Goal: Book appointment/travel/reservation

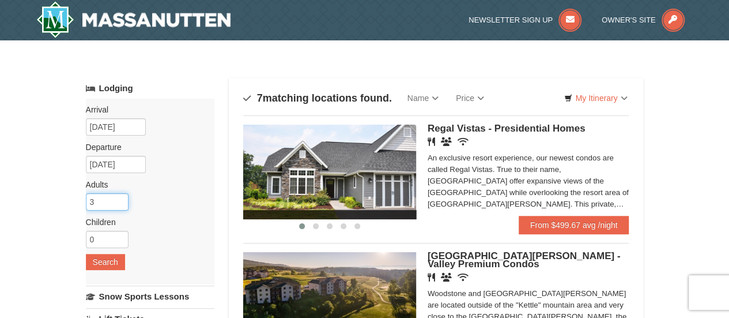
click at [109, 197] on input "3" at bounding box center [107, 201] width 43 height 17
click at [121, 198] on input "4" at bounding box center [107, 201] width 43 height 17
click at [121, 203] on input "3" at bounding box center [107, 201] width 43 height 17
type input "2"
click at [121, 203] on input "2" at bounding box center [107, 201] width 43 height 17
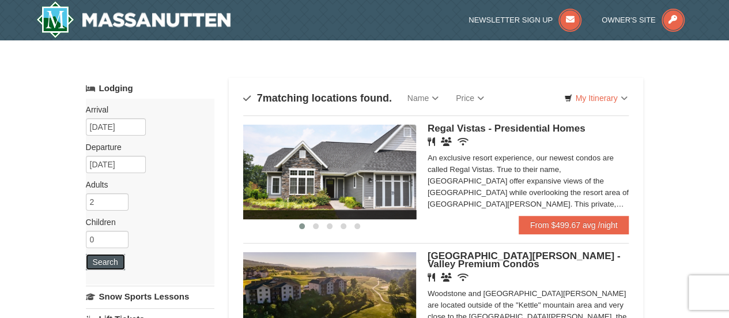
click at [98, 260] on button "Search" at bounding box center [105, 262] width 39 height 16
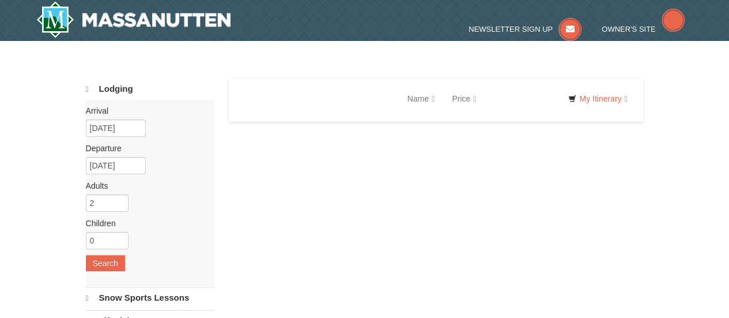
select select "10"
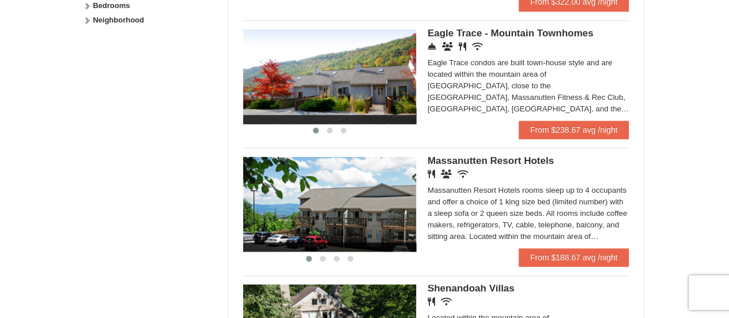
scroll to position [617, 0]
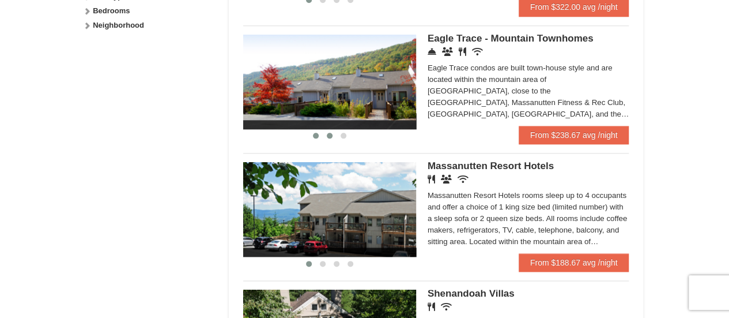
click at [333, 135] on button at bounding box center [330, 136] width 14 height 12
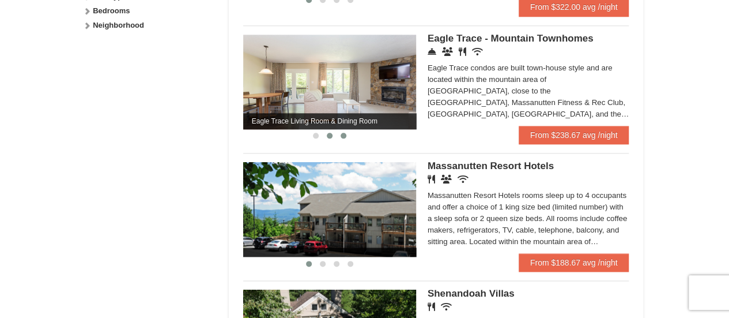
click at [344, 135] on span at bounding box center [344, 136] width 6 height 6
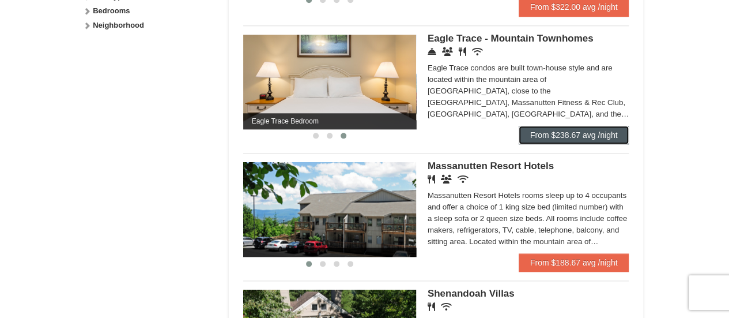
click at [585, 133] on link "From $238.67 avg /night" at bounding box center [574, 135] width 111 height 18
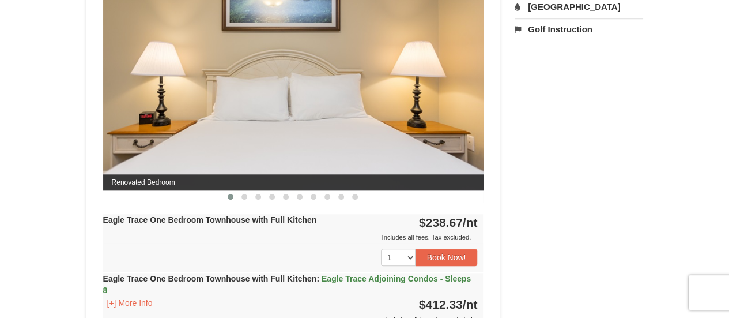
scroll to position [519, 0]
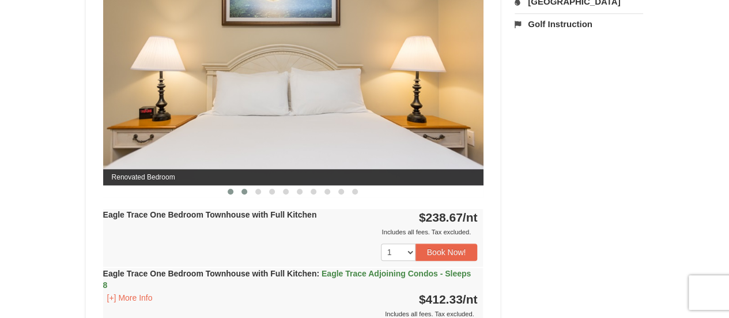
click at [245, 190] on span at bounding box center [244, 191] width 6 height 6
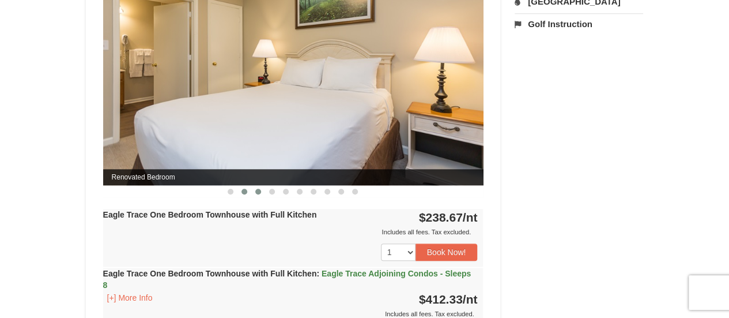
click at [262, 188] on button at bounding box center [258, 192] width 14 height 12
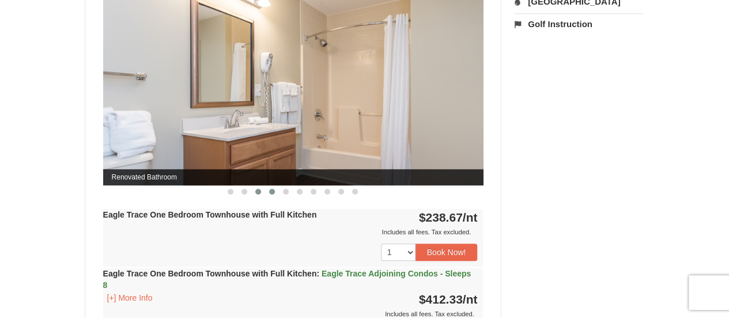
click at [274, 189] on span at bounding box center [272, 191] width 6 height 6
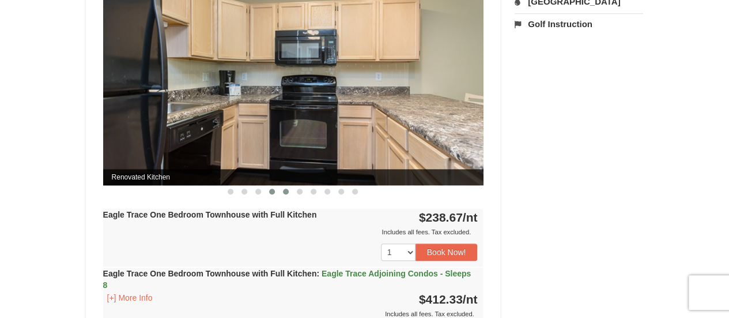
click at [286, 188] on span at bounding box center [286, 191] width 6 height 6
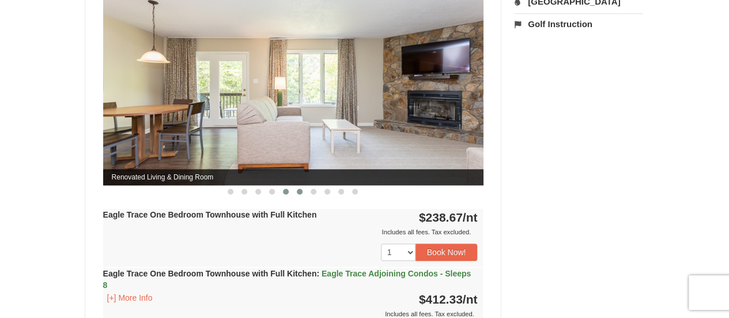
click at [301, 188] on span at bounding box center [300, 191] width 6 height 6
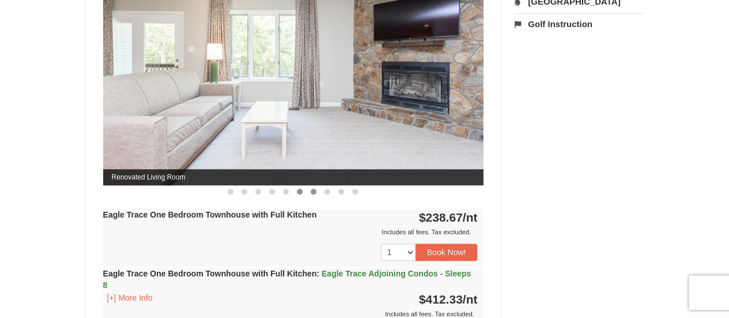
click at [315, 191] on span at bounding box center [314, 191] width 6 height 6
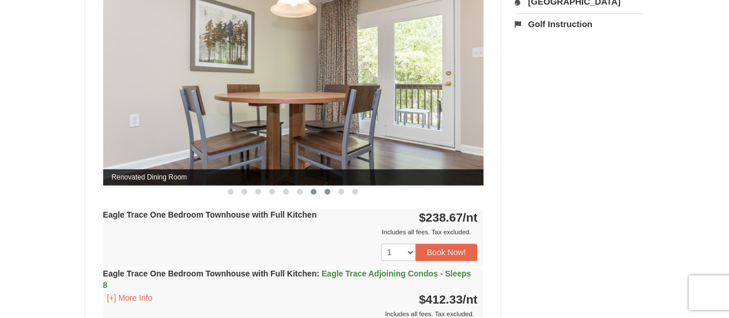
click at [327, 193] on button at bounding box center [327, 192] width 14 height 12
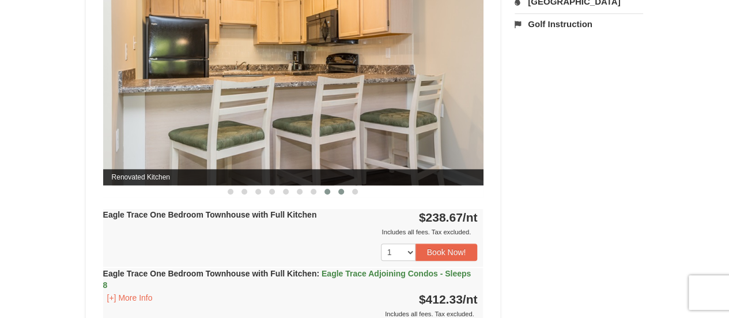
click at [342, 191] on span at bounding box center [341, 191] width 6 height 6
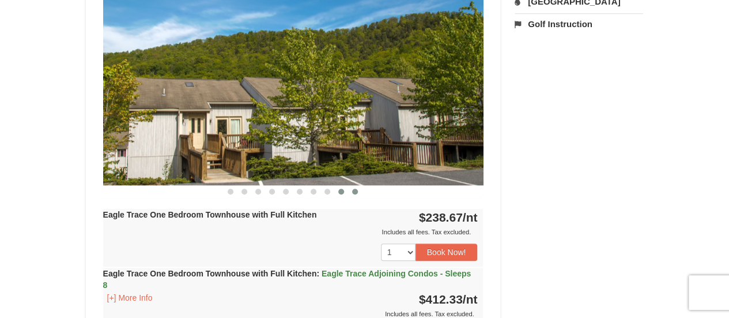
click at [357, 192] on span at bounding box center [355, 191] width 6 height 6
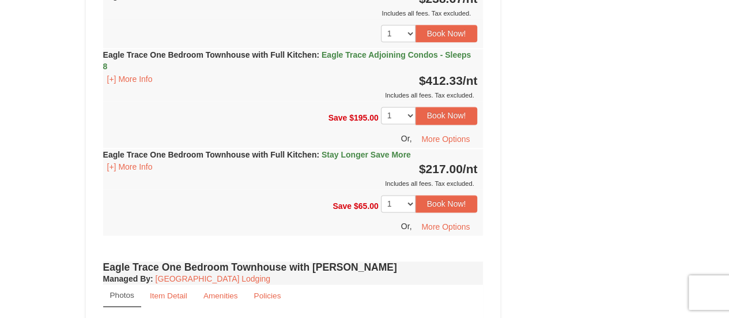
scroll to position [740, 0]
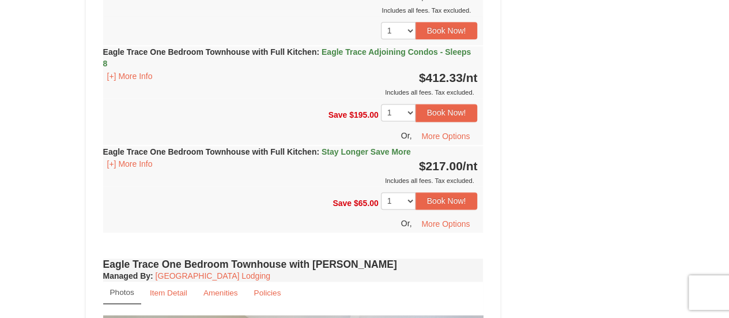
click at [377, 147] on span "Stay Longer Save More" at bounding box center [366, 151] width 89 height 9
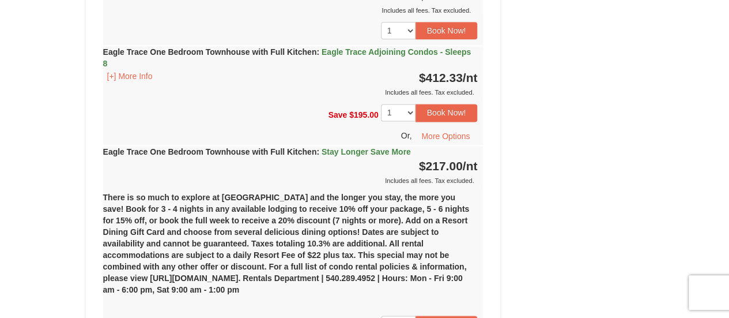
click at [582, 239] on div "Book from $217! 1822 Resort Drive, Massanutten, VA Availability Amenities Polic…" at bounding box center [365, 276] width 558 height 1808
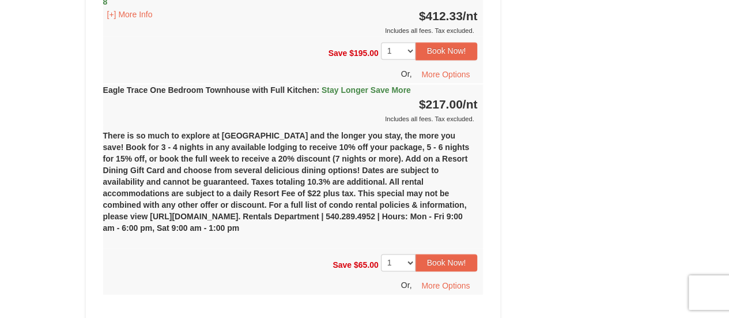
scroll to position [804, 0]
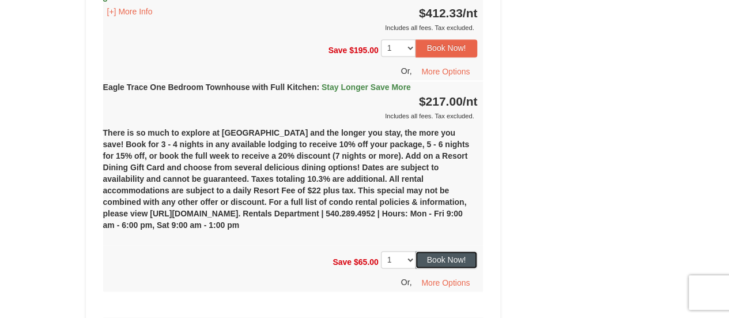
click at [454, 259] on button "Book Now!" at bounding box center [446, 259] width 62 height 17
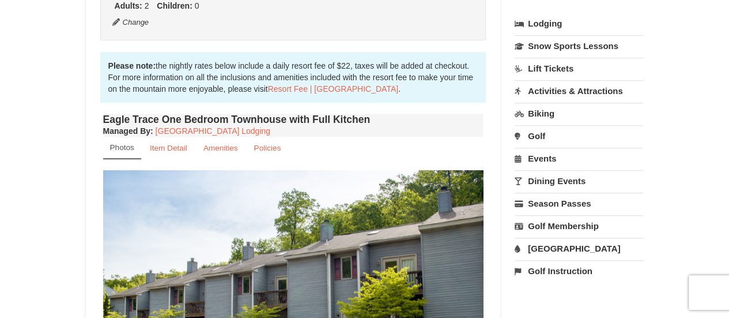
scroll to position [112, 0]
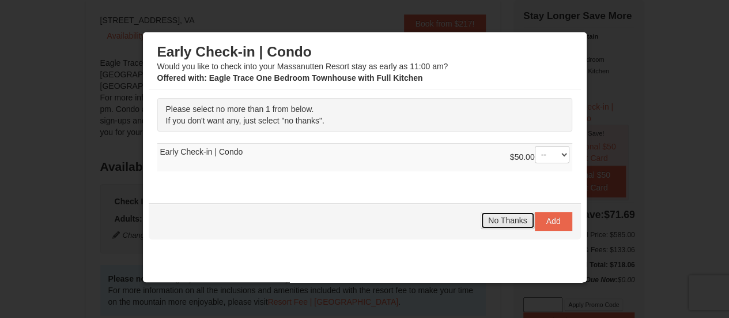
click at [493, 220] on span "No Thanks" at bounding box center [507, 220] width 39 height 9
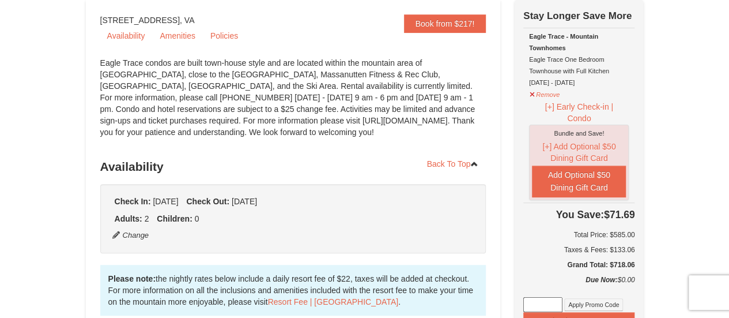
scroll to position [0, 0]
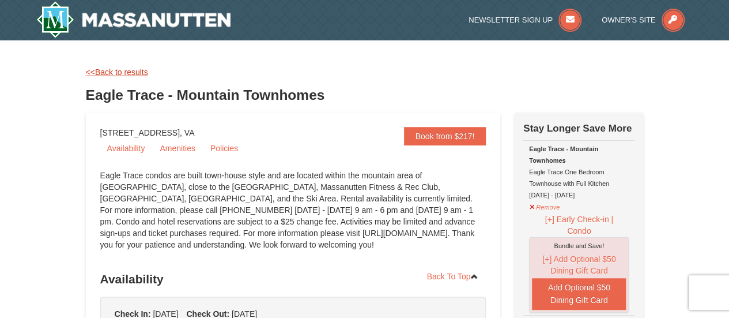
click at [112, 67] on link "<<Back to results" at bounding box center [117, 71] width 62 height 9
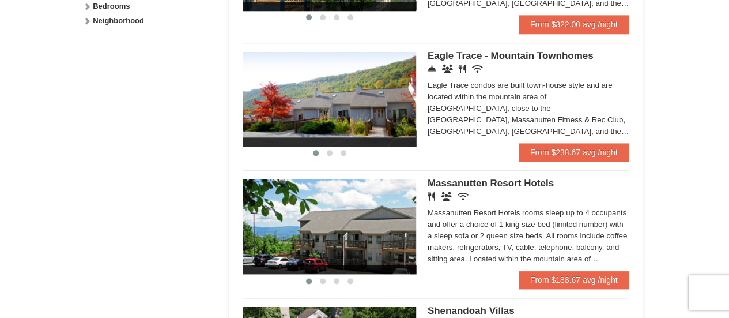
scroll to position [599, 0]
